Goal: Task Accomplishment & Management: Manage account settings

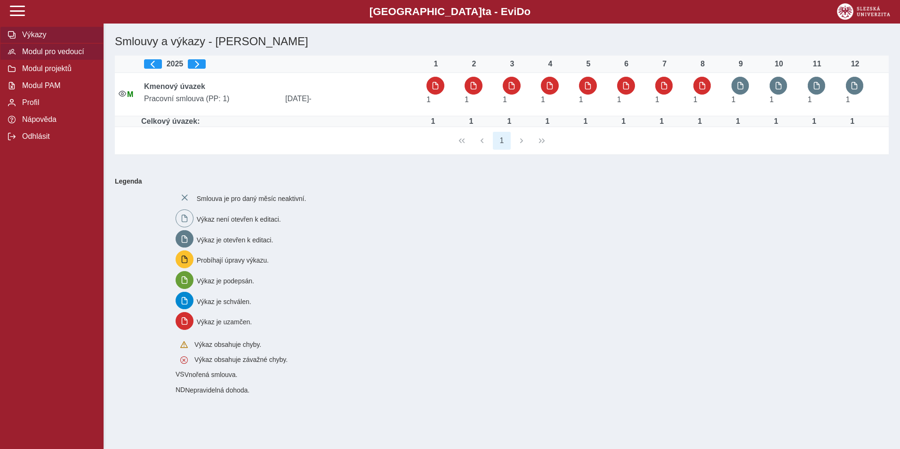
click at [55, 53] on span "Modul pro vedoucí" at bounding box center [57, 52] width 76 height 8
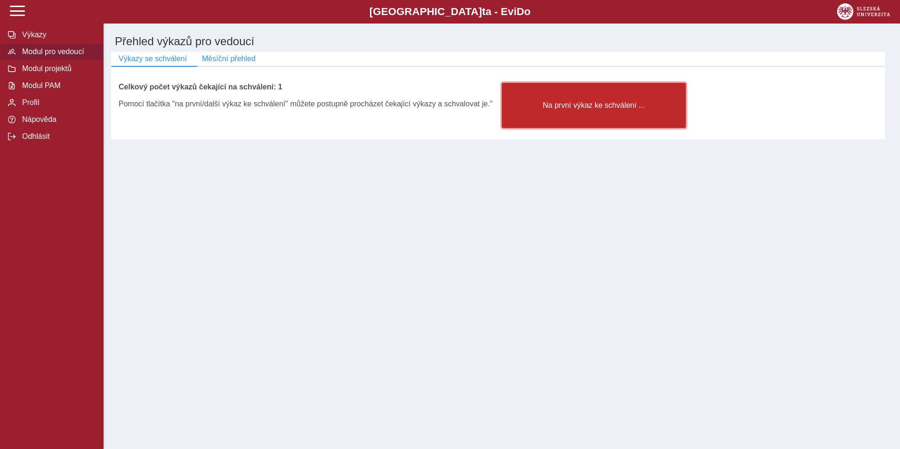
click at [546, 108] on span "Na první výkaz ke schválení ..." at bounding box center [594, 105] width 168 height 8
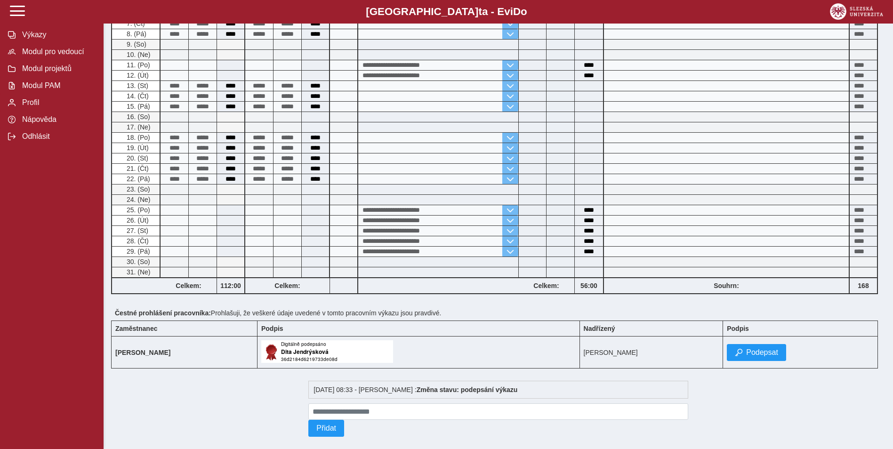
scroll to position [312, 0]
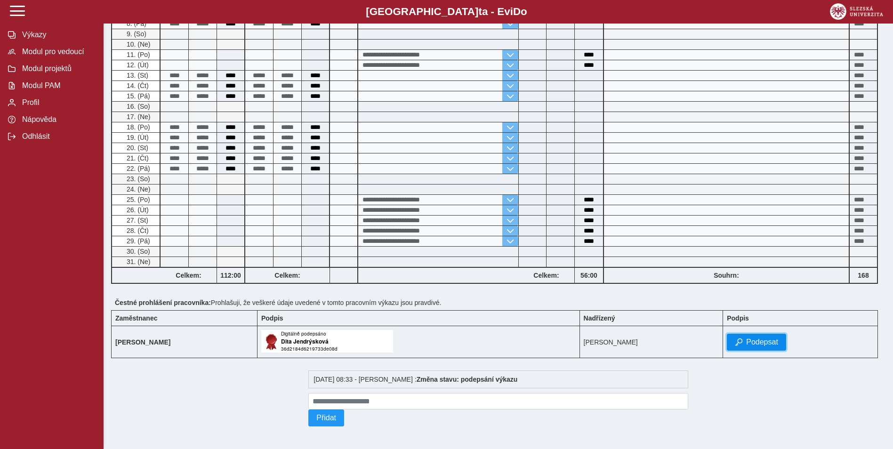
click at [774, 338] on span "Podepsat" at bounding box center [762, 342] width 32 height 8
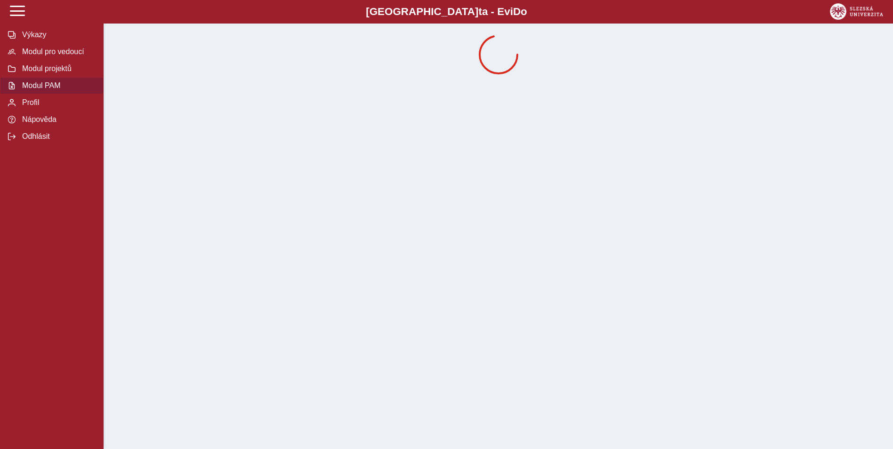
scroll to position [0, 0]
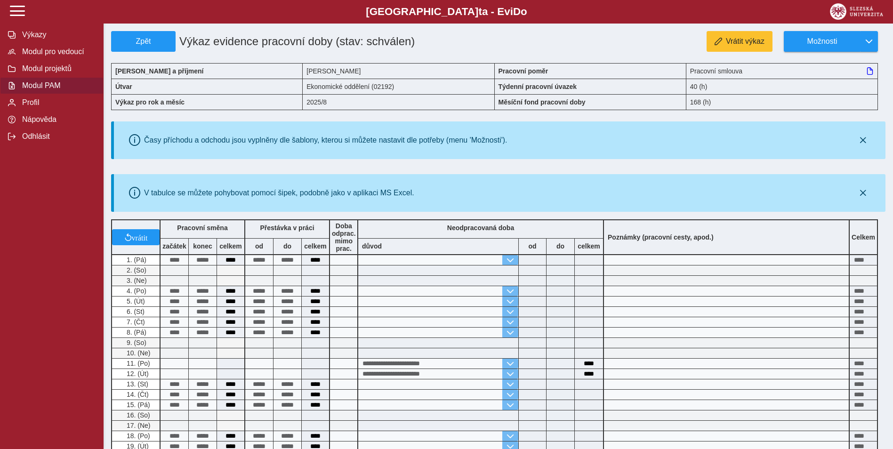
click at [31, 90] on span "Modul PAM" at bounding box center [57, 85] width 76 height 8
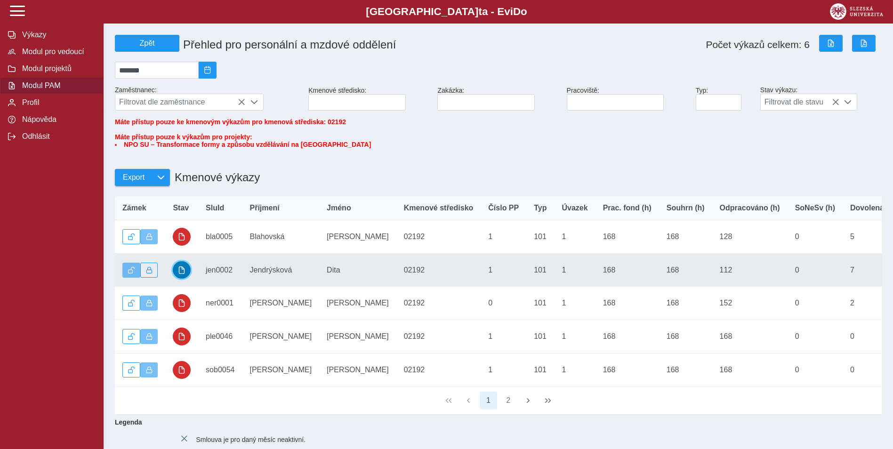
click at [182, 274] on span "button" at bounding box center [182, 270] width 8 height 8
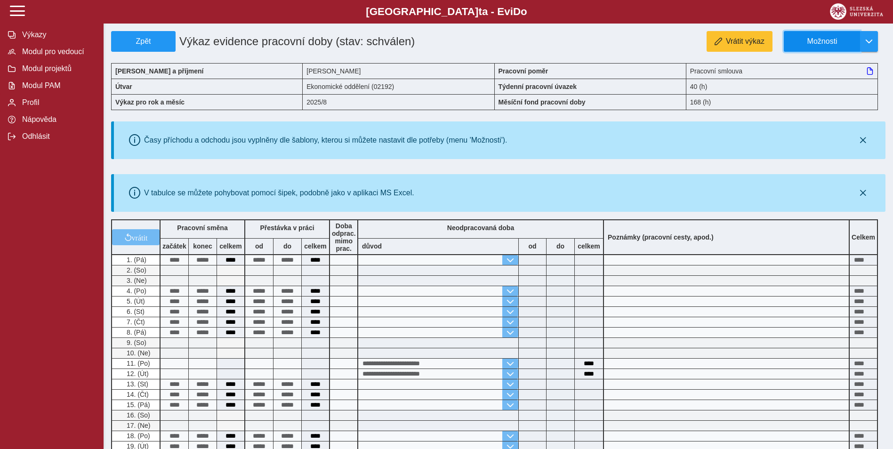
click at [823, 39] on span "Možnosti" at bounding box center [821, 41] width 61 height 8
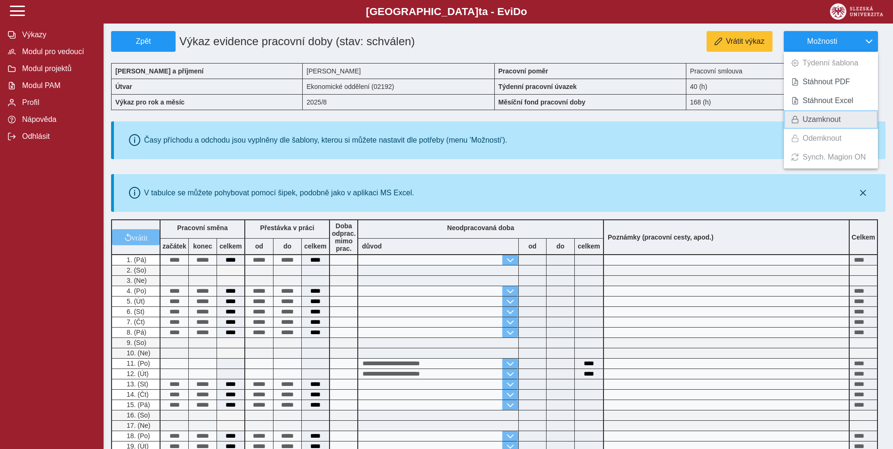
click at [814, 117] on span "Uzamknout" at bounding box center [821, 120] width 38 height 8
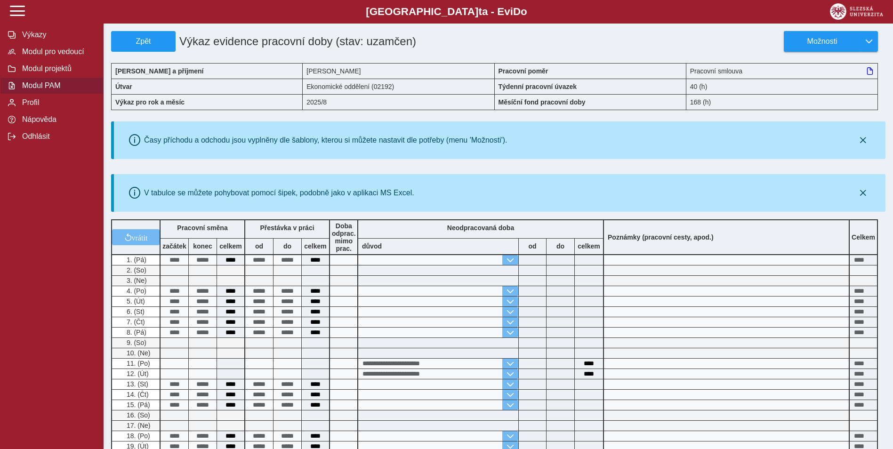
click at [36, 90] on span "Modul PAM" at bounding box center [57, 85] width 76 height 8
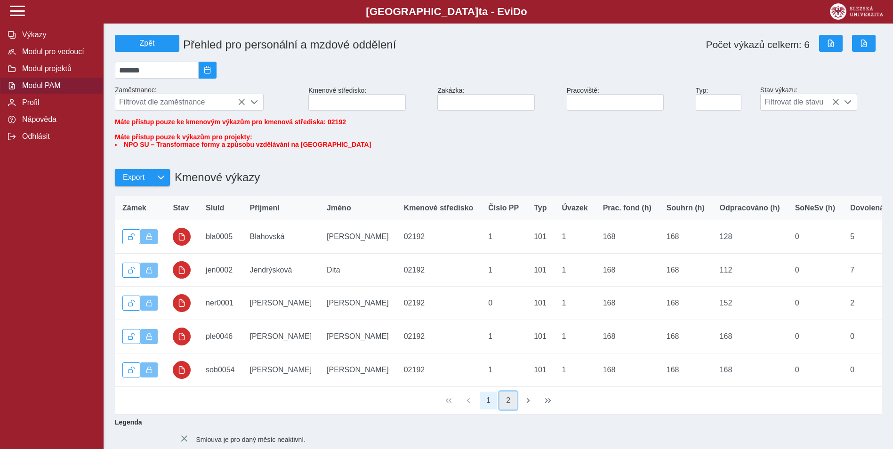
click at [510, 409] on button "2" at bounding box center [508, 400] width 18 height 18
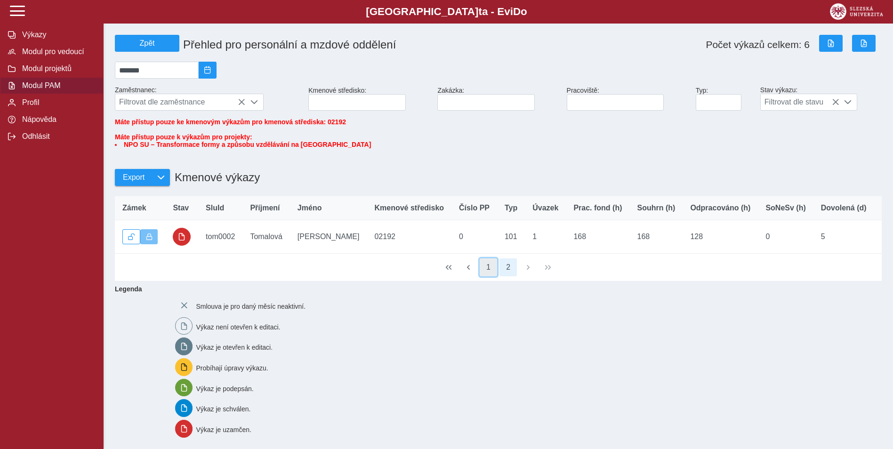
click at [490, 276] on button "1" at bounding box center [488, 267] width 18 height 18
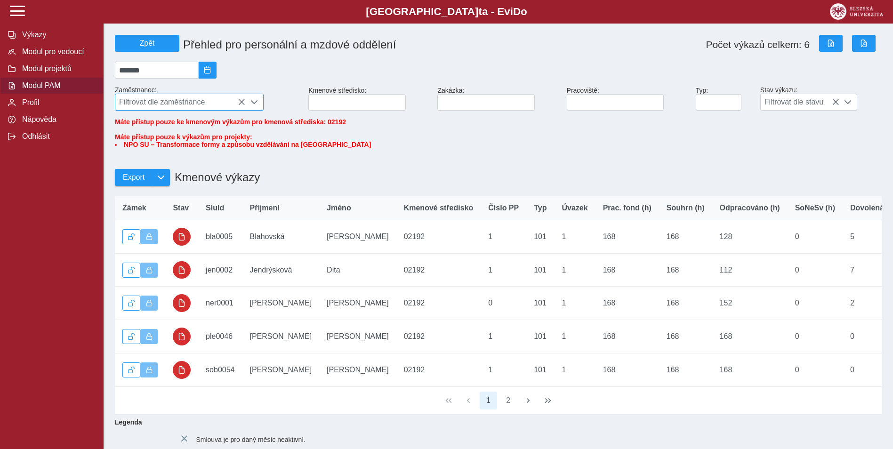
click at [199, 109] on span "Filtrovat dle zaměstnance" at bounding box center [180, 102] width 130 height 16
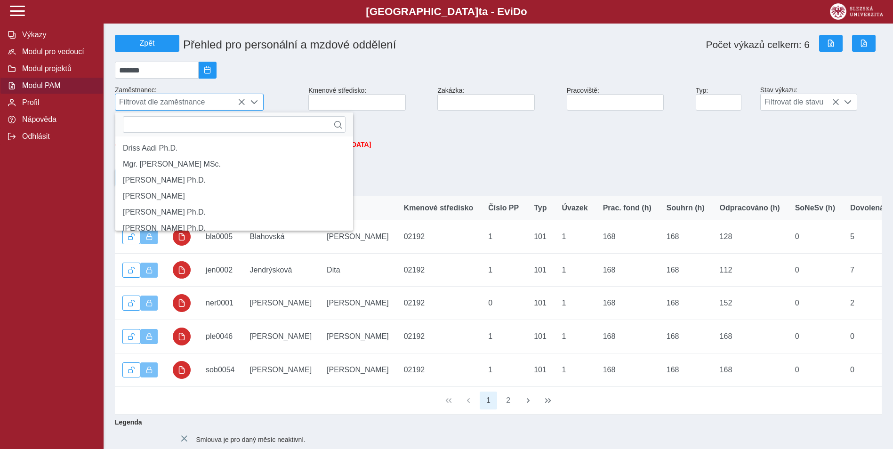
scroll to position [6, 42]
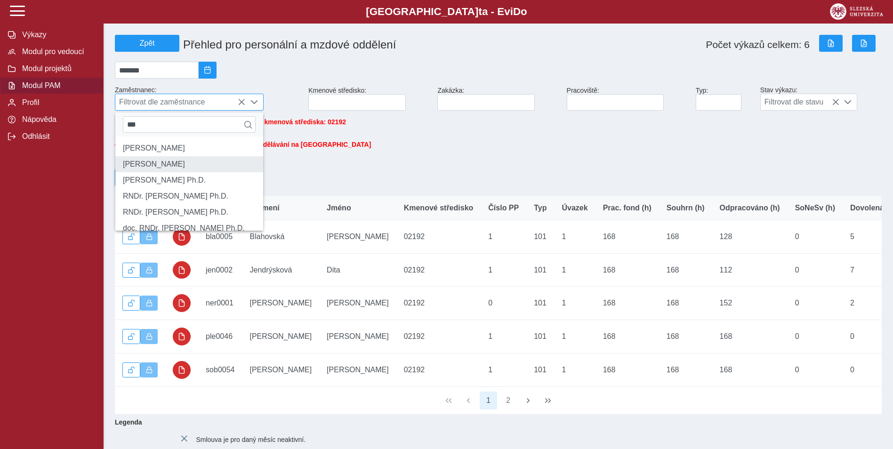
type input "***"
click at [183, 169] on li "[PERSON_NAME]" at bounding box center [189, 164] width 148 height 16
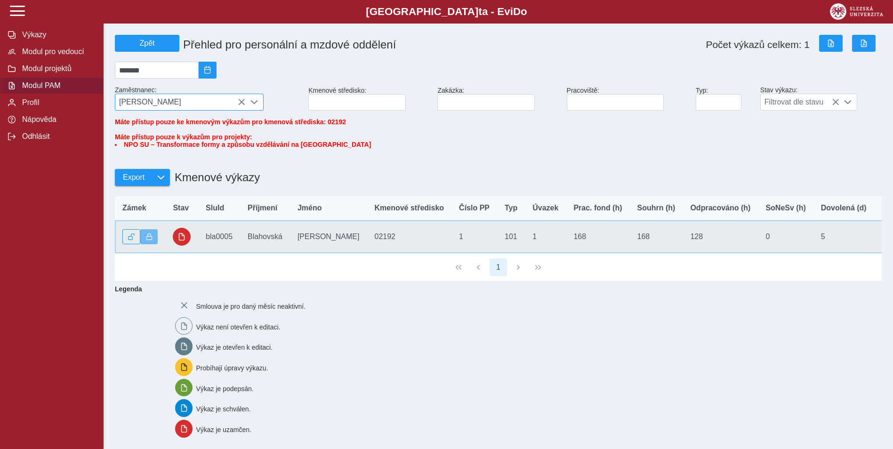
click at [223, 243] on td "SluId bla0005" at bounding box center [219, 236] width 42 height 33
click at [182, 238] on button "button" at bounding box center [182, 237] width 18 height 18
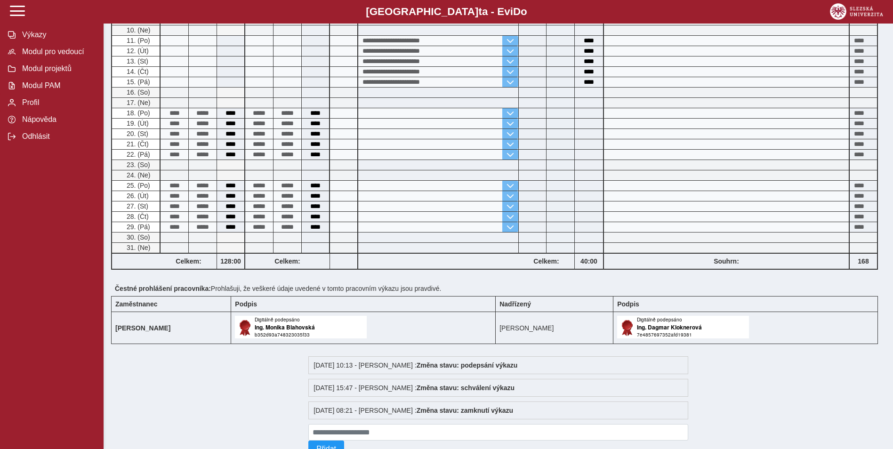
scroll to position [329, 0]
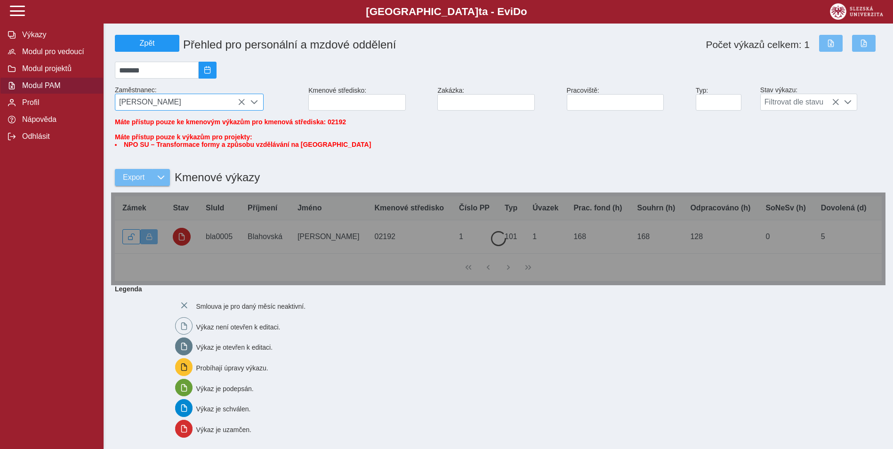
click at [197, 106] on span "[PERSON_NAME]" at bounding box center [180, 102] width 130 height 16
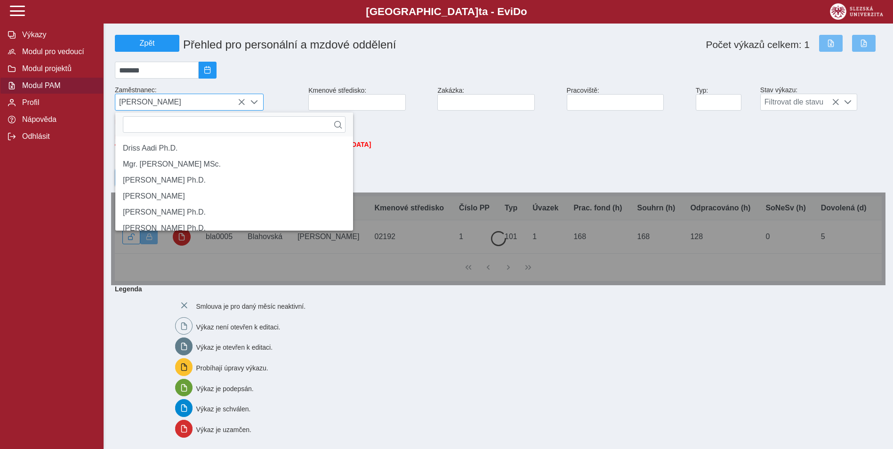
scroll to position [6, 42]
